Goal: Transaction & Acquisition: Purchase product/service

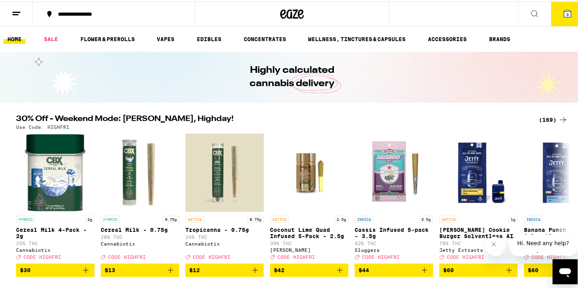
click at [566, 15] on button "3" at bounding box center [567, 12] width 33 height 24
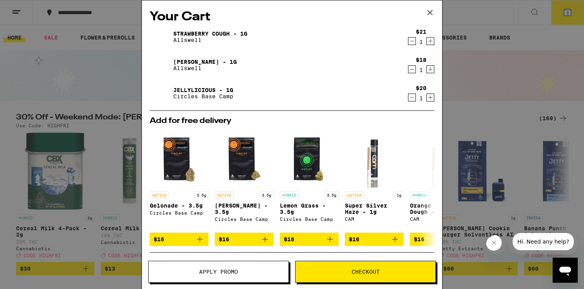
click at [408, 98] on icon "Decrement" at bounding box center [411, 97] width 7 height 9
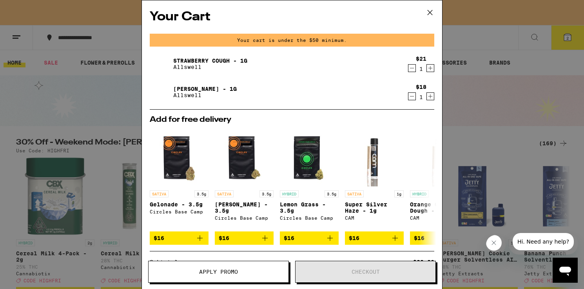
click at [428, 8] on icon at bounding box center [430, 13] width 12 height 12
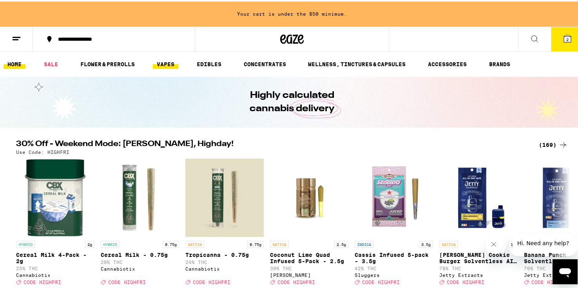
click at [158, 64] on link "VAPES" at bounding box center [165, 62] width 25 height 9
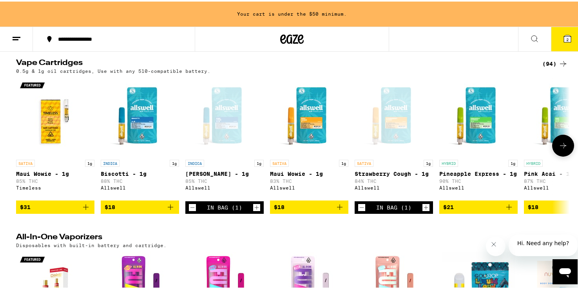
scroll to position [249, 0]
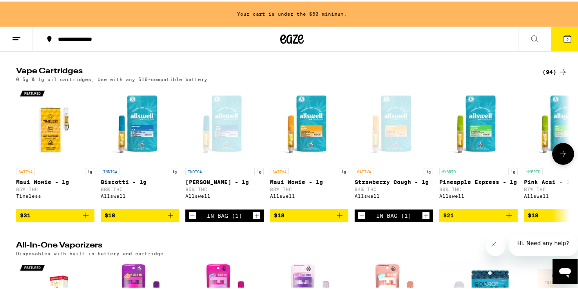
click at [561, 150] on icon at bounding box center [563, 152] width 6 height 5
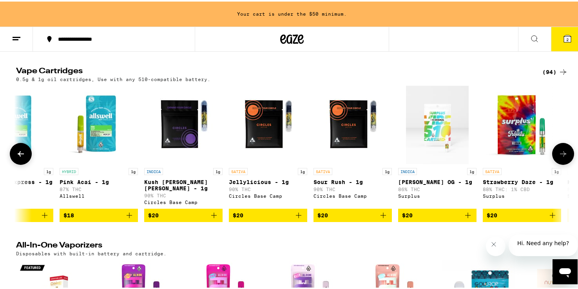
scroll to position [0, 466]
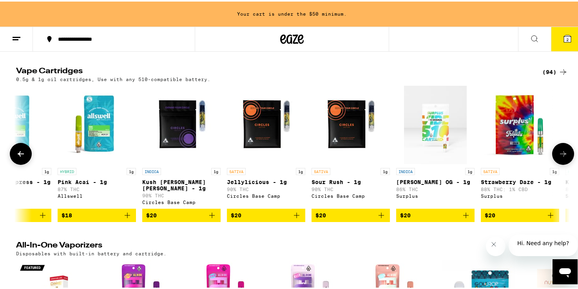
click at [110, 211] on span "$18" at bounding box center [96, 213] width 70 height 9
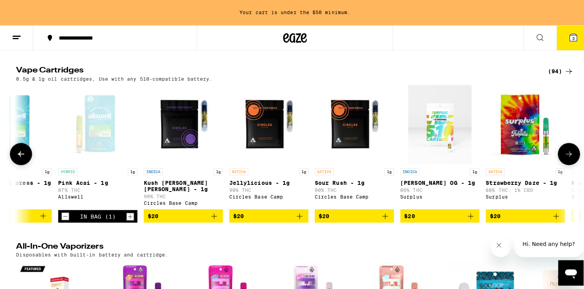
scroll to position [224, 0]
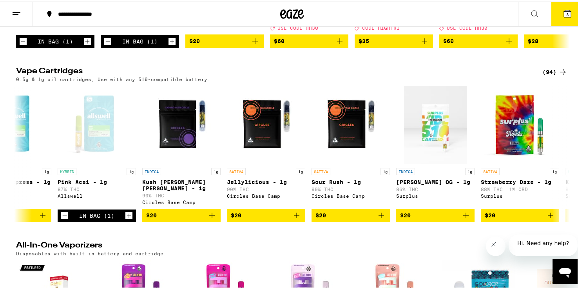
click at [556, 12] on button "3" at bounding box center [567, 12] width 33 height 24
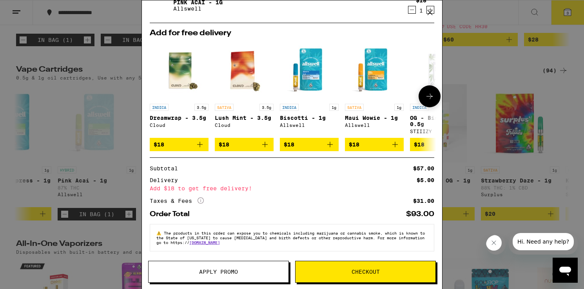
scroll to position [90, 0]
click at [380, 268] on button "Checkout" at bounding box center [365, 272] width 141 height 22
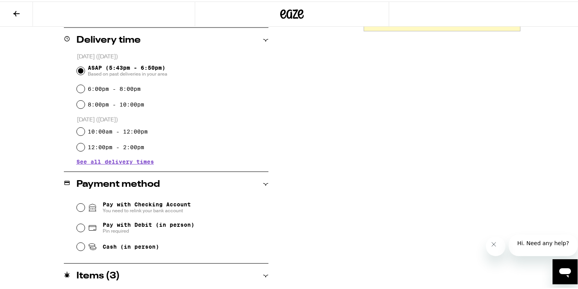
scroll to position [195, 0]
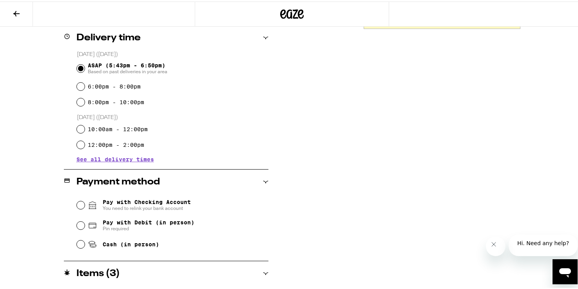
click at [107, 242] on span "Cash (in person)" at bounding box center [131, 243] width 56 height 6
click at [85, 242] on input "Cash (in person)" at bounding box center [81, 243] width 8 height 8
radio input "true"
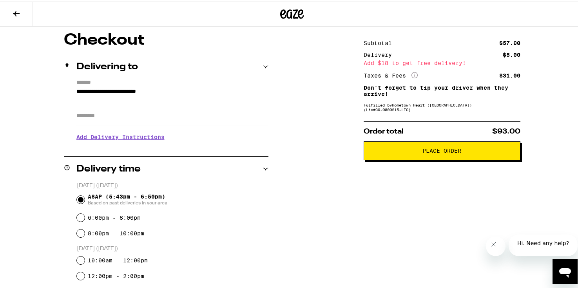
scroll to position [0, 0]
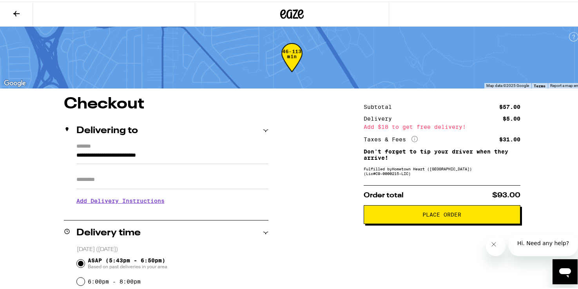
click at [397, 214] on span "Place Order" at bounding box center [441, 212] width 143 height 5
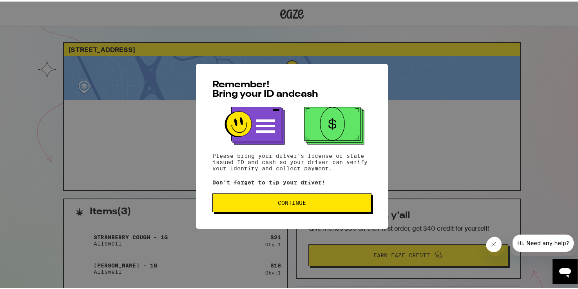
click at [329, 199] on button "Continue" at bounding box center [291, 201] width 159 height 19
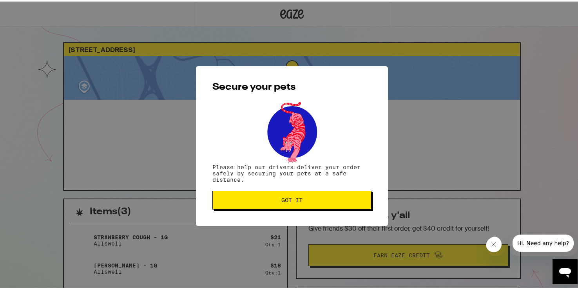
drag, startPoint x: 329, startPoint y: 199, endPoint x: 329, endPoint y: 206, distance: 7.0
click at [329, 205] on button "Got it" at bounding box center [291, 198] width 159 height 19
